Goal: Find specific page/section: Find specific page/section

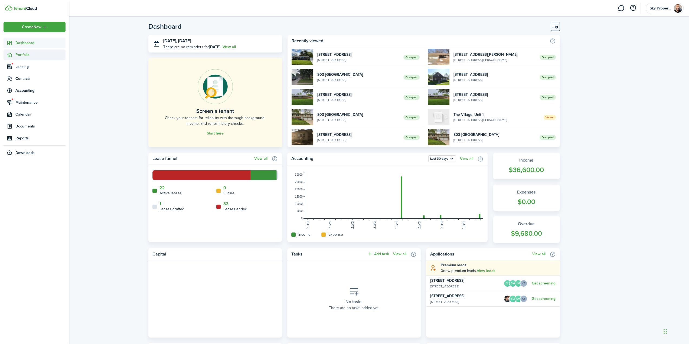
click at [19, 57] on span "Portfolio" at bounding box center [40, 55] width 50 height 6
click at [17, 67] on span "Properties" at bounding box center [40, 68] width 50 height 6
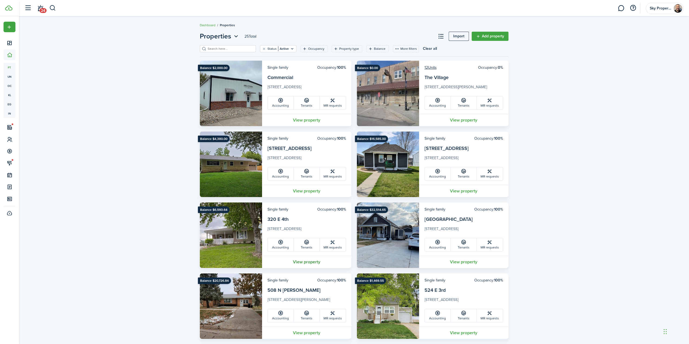
click at [308, 262] on link "View property" at bounding box center [306, 262] width 89 height 12
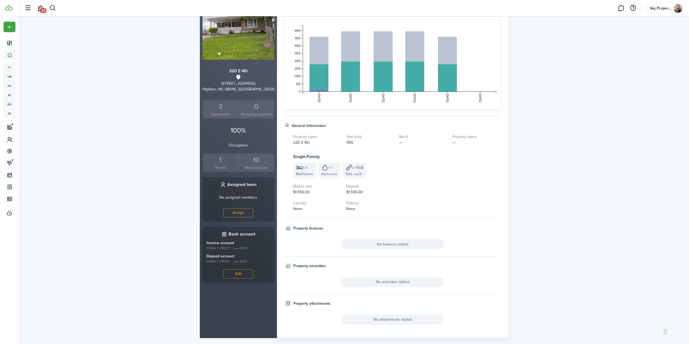
scroll to position [69, 0]
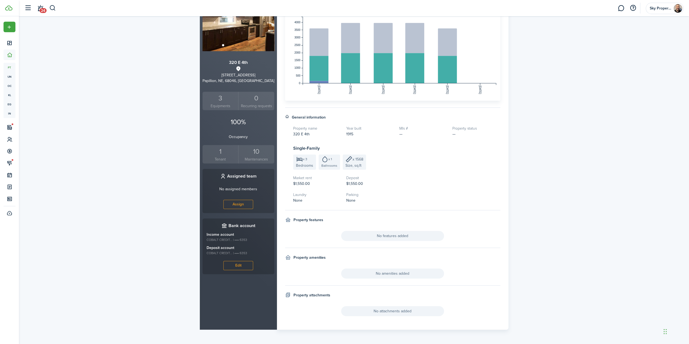
click at [219, 150] on div "1" at bounding box center [220, 152] width 33 height 10
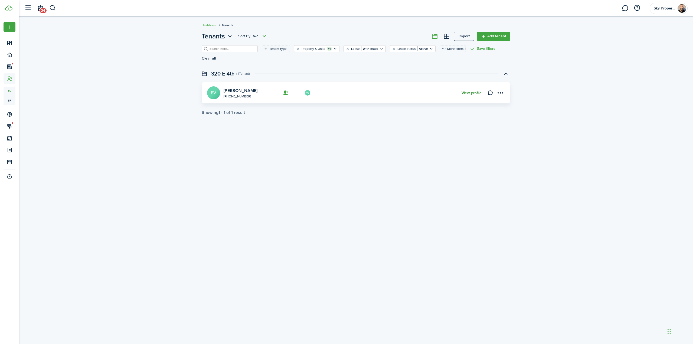
click at [467, 91] on link "View profile" at bounding box center [472, 93] width 20 height 4
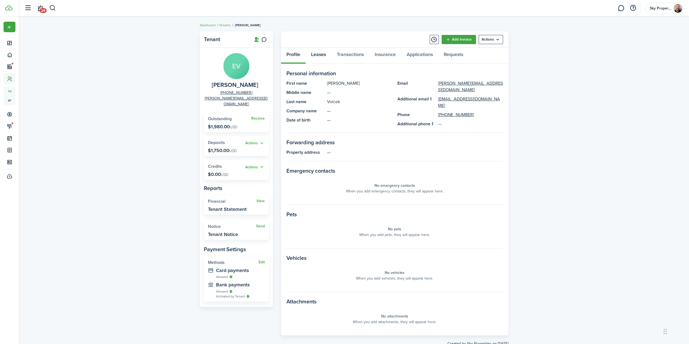
click at [316, 56] on link "Leases" at bounding box center [319, 56] width 26 height 16
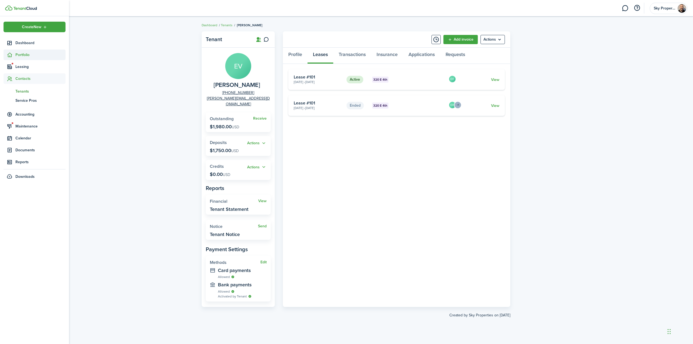
click at [21, 56] on span "Portfolio" at bounding box center [40, 55] width 50 height 6
click at [21, 66] on span "Properties" at bounding box center [40, 68] width 50 height 6
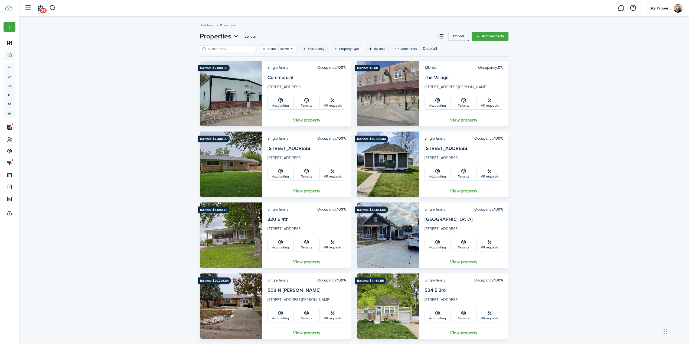
click at [238, 49] on input "search" at bounding box center [230, 48] width 48 height 5
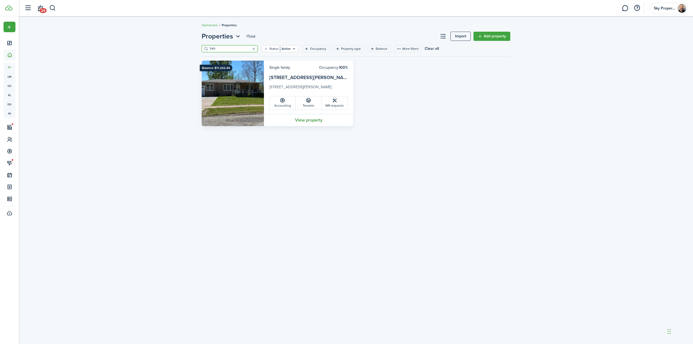
type input "7411"
click at [310, 122] on link "View property" at bounding box center [308, 120] width 89 height 12
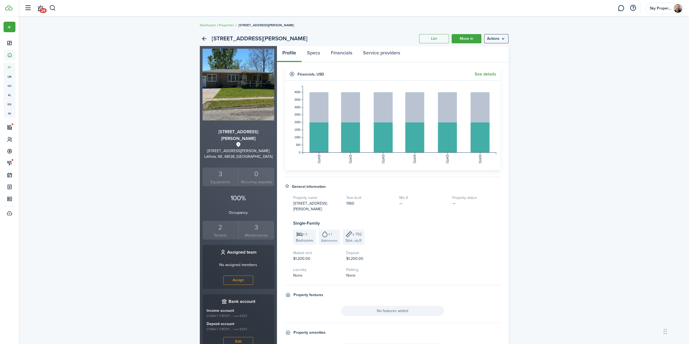
click at [219, 222] on div "2" at bounding box center [220, 227] width 33 height 10
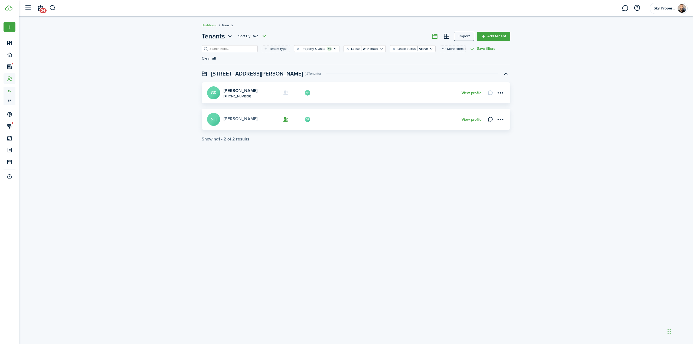
click at [244, 116] on link "[PERSON_NAME]" at bounding box center [241, 119] width 34 height 6
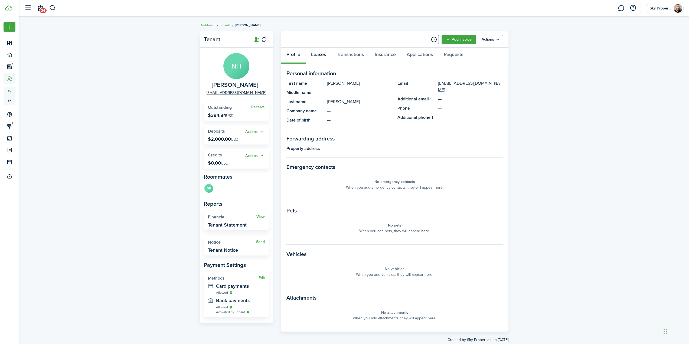
click at [321, 53] on link "Leases" at bounding box center [319, 56] width 26 height 16
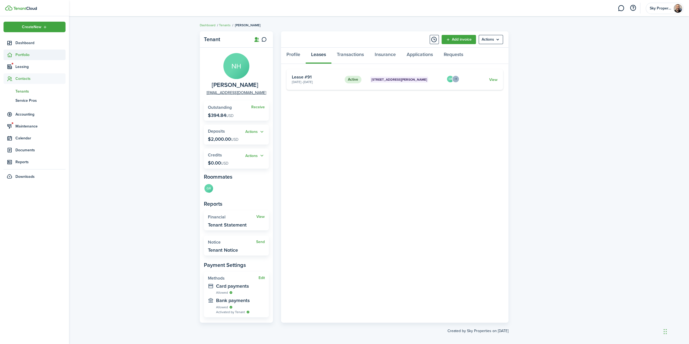
click at [16, 55] on span "Portfolio" at bounding box center [40, 55] width 50 height 6
click at [17, 67] on span "Properties" at bounding box center [40, 68] width 50 height 6
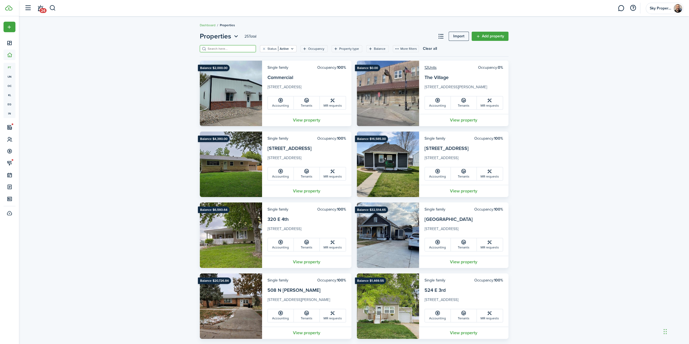
click at [242, 51] on input "search" at bounding box center [230, 48] width 48 height 5
type input "345"
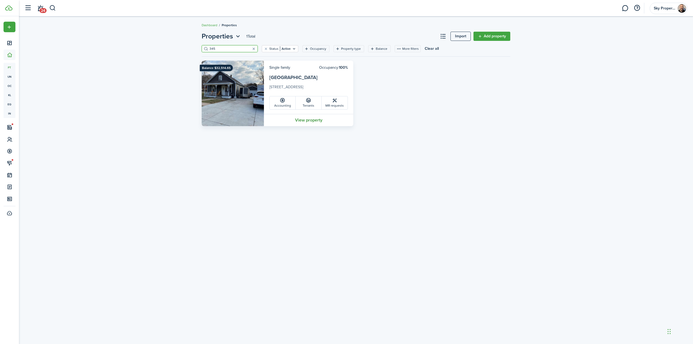
click at [300, 120] on link "View property" at bounding box center [308, 120] width 89 height 12
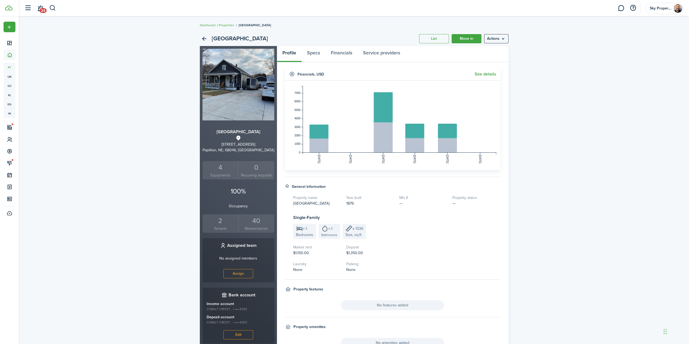
click at [216, 221] on div "2" at bounding box center [220, 221] width 33 height 10
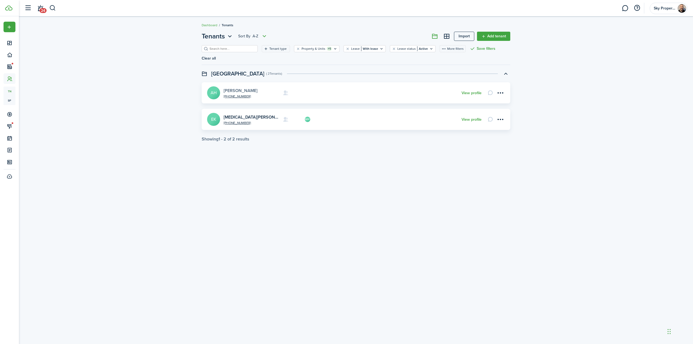
click at [239, 87] on link "[PERSON_NAME]" at bounding box center [241, 90] width 34 height 6
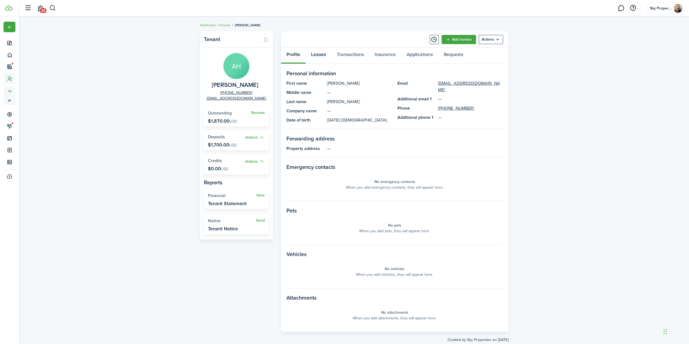
click at [324, 56] on link "Leases" at bounding box center [319, 56] width 26 height 16
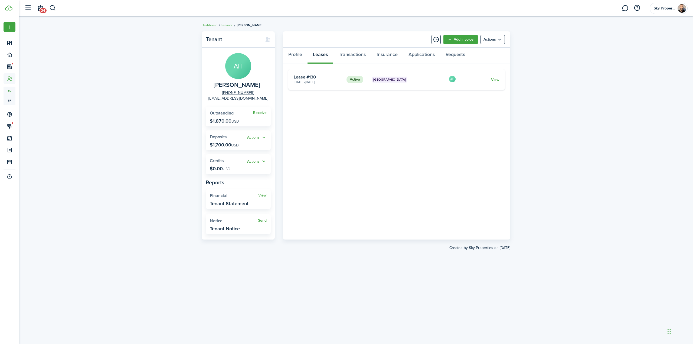
click at [679, 79] on div "Tenant AH [PERSON_NAME] [PHONE_NUMBER] [EMAIL_ADDRESS][DOMAIN_NAME] Receive Out…" at bounding box center [356, 180] width 674 height 303
click at [689, 109] on div "Tenant AH [PERSON_NAME] [PHONE_NUMBER] [EMAIL_ADDRESS][DOMAIN_NAME] Receive Out…" at bounding box center [356, 180] width 674 height 303
